Goal: Information Seeking & Learning: Learn about a topic

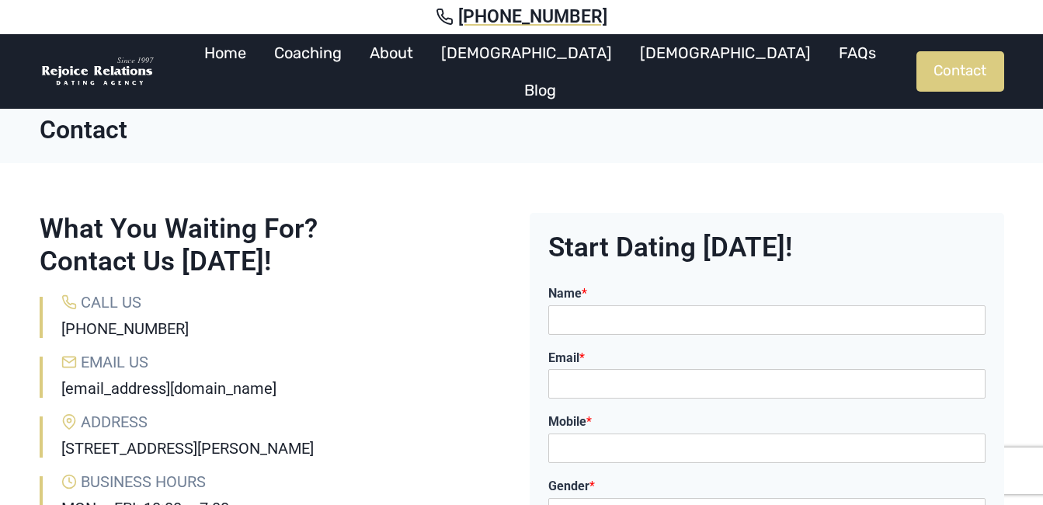
scroll to position [31, 0]
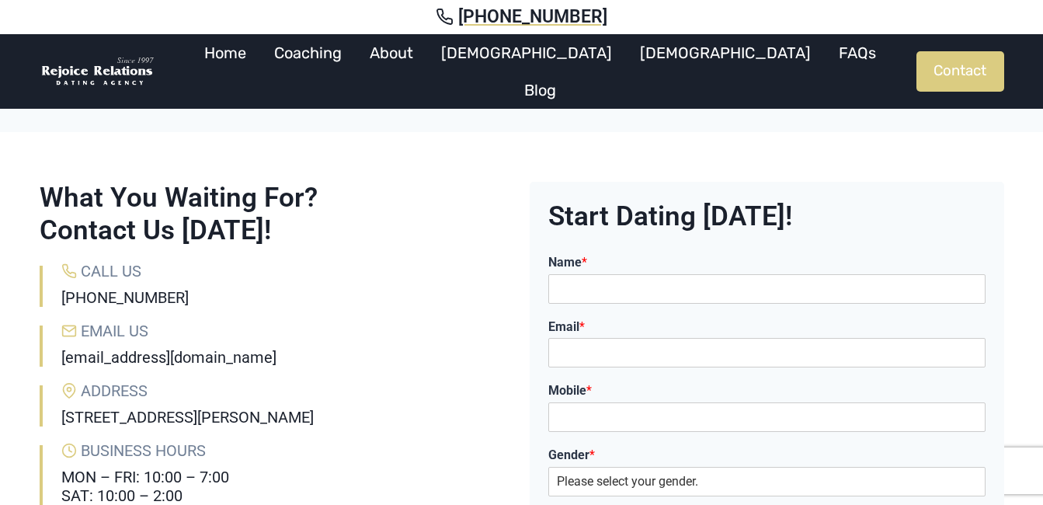
click at [450, 142] on div "What You Waiting For? Contact Us [DATE]! Call Us [PHONE_NUMBER] Email Us [EMAIL…" at bounding box center [522, 490] width 1002 height 716
click at [356, 60] on link "Coaching" at bounding box center [308, 52] width 96 height 37
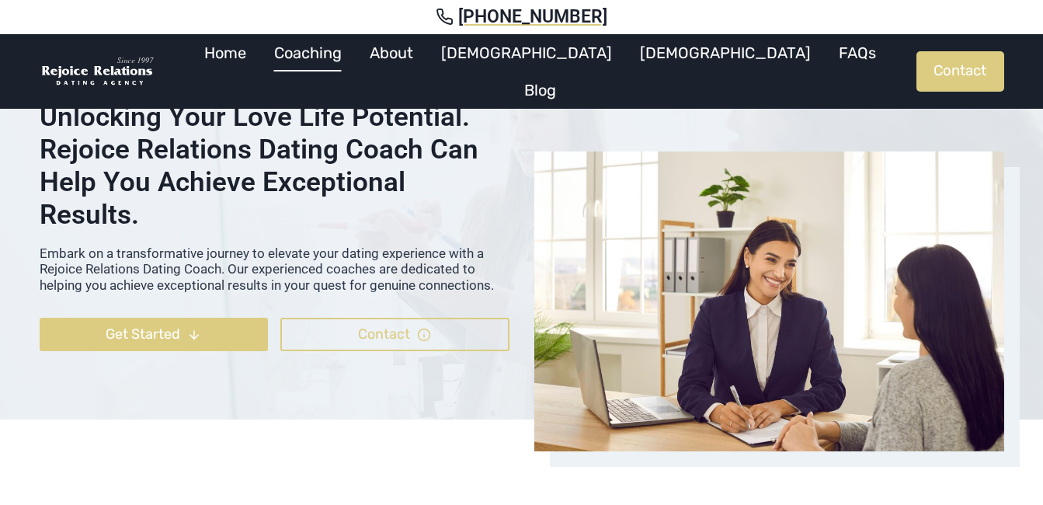
scroll to position [186, 0]
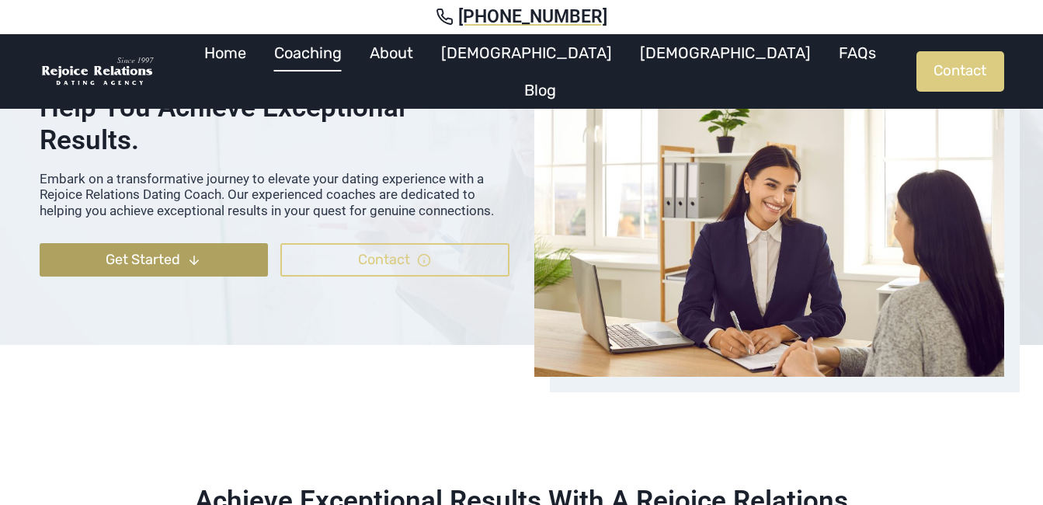
click at [191, 260] on polyline at bounding box center [194, 262] width 9 height 4
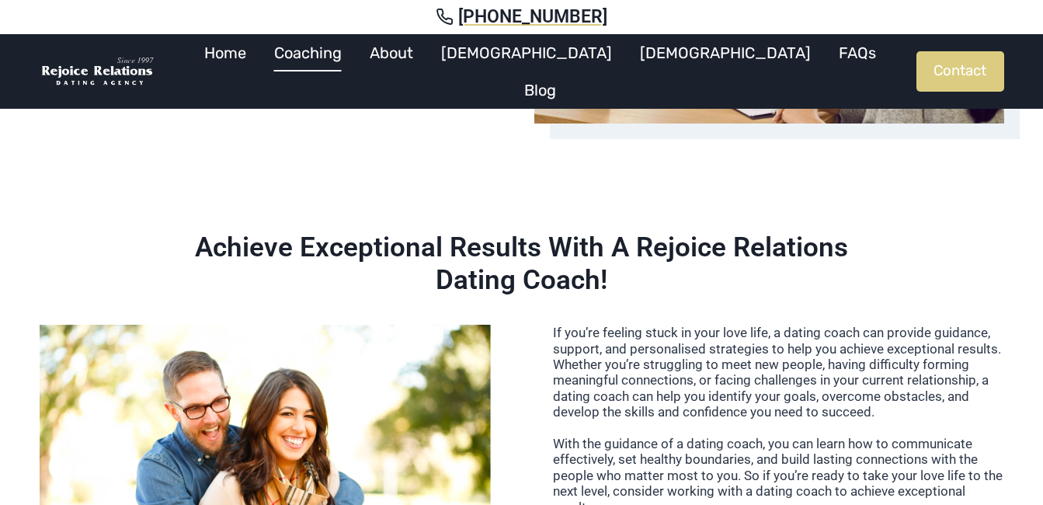
scroll to position [499, 0]
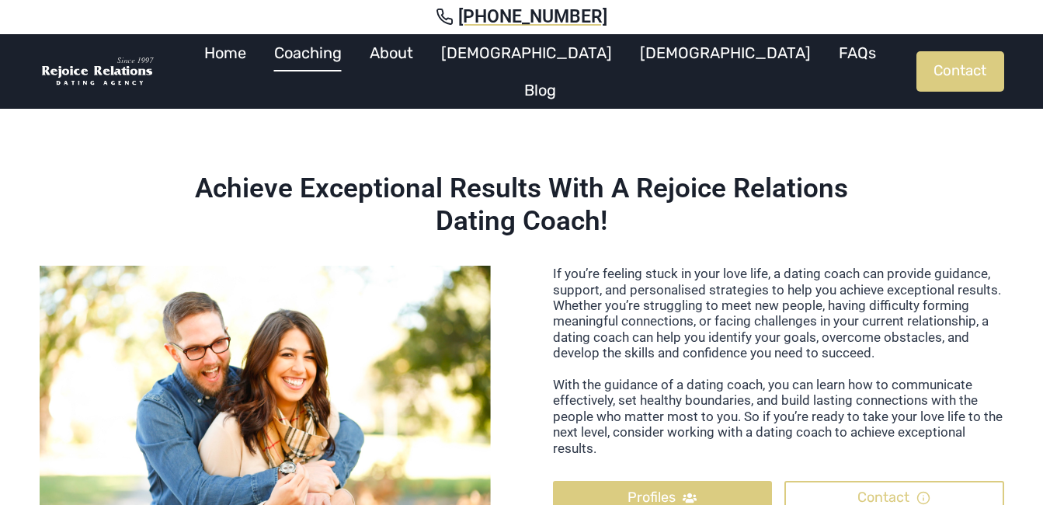
click at [680, 266] on p "If you’re feeling stuck in your love life, a dating coach can provide guidance,…" at bounding box center [778, 361] width 451 height 190
click at [407, 179] on h2 "Achieve Exceptional Results With A Rejoice Relations Dating Coach!" at bounding box center [521, 204] width 733 height 65
click at [436, 186] on h2 "Achieve Exceptional Results With A Rejoice Relations Dating Coach!" at bounding box center [521, 204] width 733 height 65
click at [533, 253] on div "If you’re feeling stuck in your love life, a dating coach can provide guidance,…" at bounding box center [522, 434] width 1002 height 363
click at [532, 253] on div "If you’re feeling stuck in your love life, a dating coach can provide guidance,…" at bounding box center [522, 434] width 1002 height 363
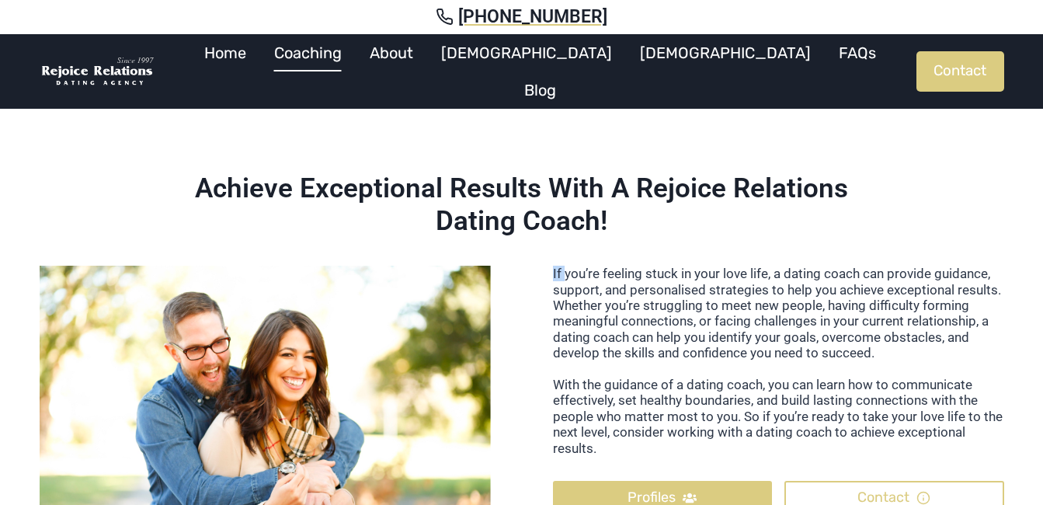
click at [532, 253] on div "If you’re feeling stuck in your love life, a dating coach can provide guidance,…" at bounding box center [522, 434] width 1002 height 363
drag, startPoint x: 532, startPoint y: 228, endPoint x: 529, endPoint y: 244, distance: 16.6
click at [529, 253] on div "If you’re feeling stuck in your love life, a dating coach can provide guidance,…" at bounding box center [522, 434] width 1002 height 363
click at [525, 257] on div "If you’re feeling stuck in your love life, a dating coach can provide guidance,…" at bounding box center [522, 434] width 1002 height 363
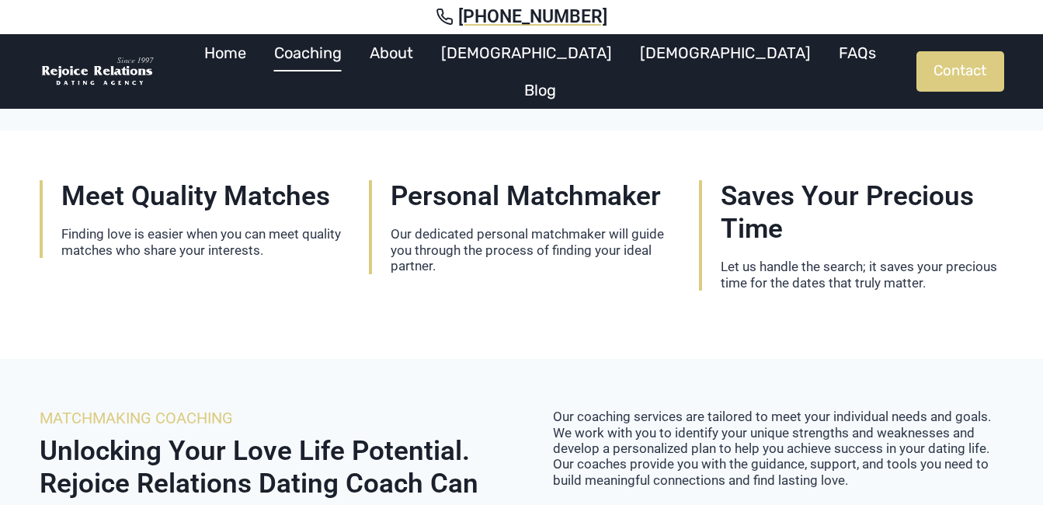
scroll to position [1926, 0]
